Goal: Transaction & Acquisition: Download file/media

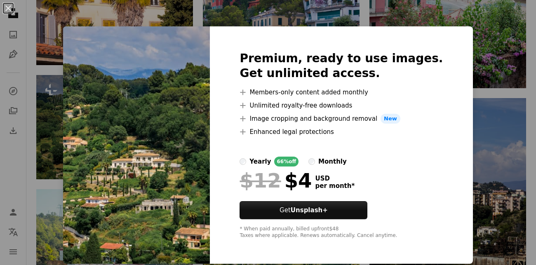
scroll to position [971, 0]
click at [480, 63] on div "An X shape Premium, ready to use images. Get unlimited access. A plus sign Memb…" at bounding box center [268, 132] width 536 height 265
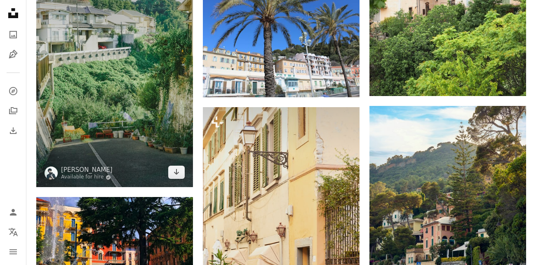
scroll to position [1455, 0]
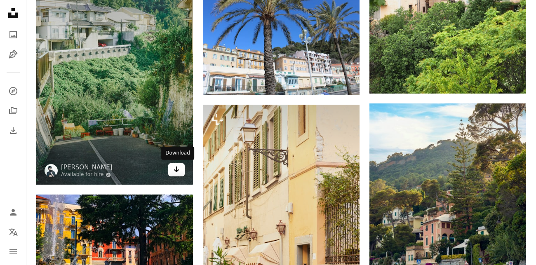
click at [173, 171] on icon "Arrow pointing down" at bounding box center [176, 169] width 7 height 10
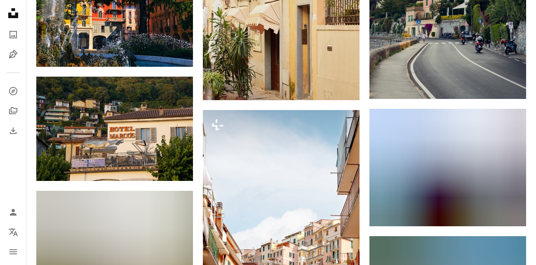
scroll to position [1696, 0]
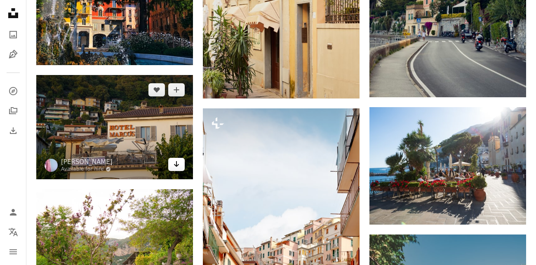
click at [179, 162] on icon "Arrow pointing down" at bounding box center [176, 164] width 7 height 10
